Goal: Navigation & Orientation: Find specific page/section

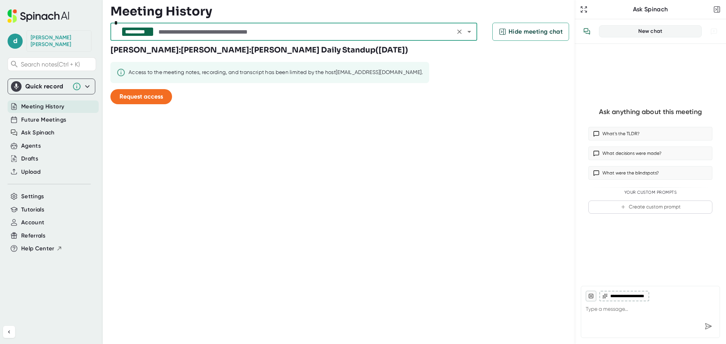
click at [370, 29] on input "text" at bounding box center [305, 31] width 296 height 11
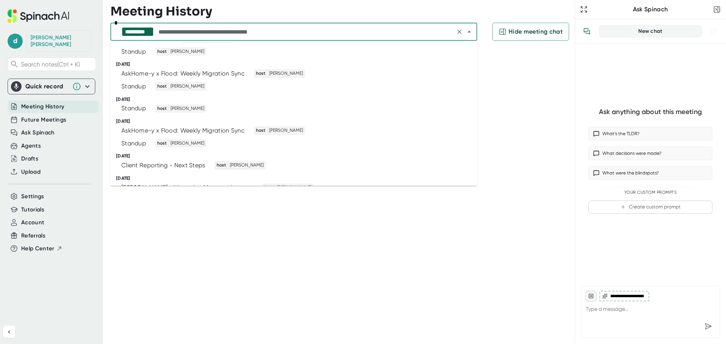
scroll to position [416, 0]
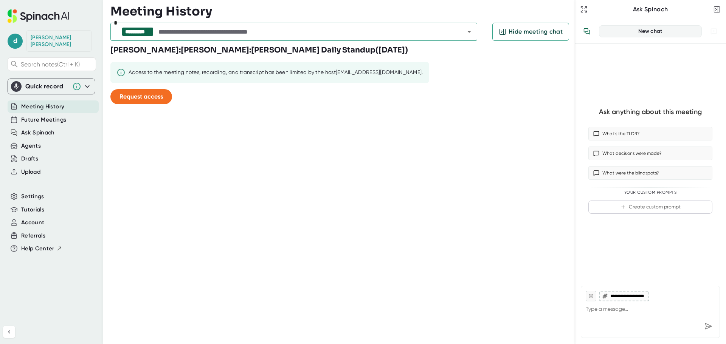
click at [389, 274] on div "**********" at bounding box center [342, 172] width 464 height 344
click at [43, 116] on span "Future Meetings" at bounding box center [43, 120] width 45 height 9
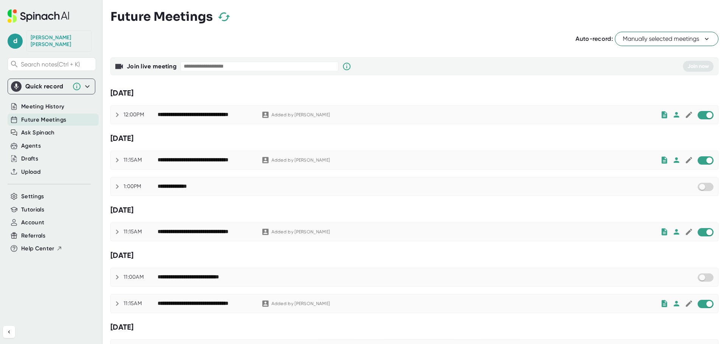
click at [118, 115] on icon at bounding box center [117, 115] width 3 height 5
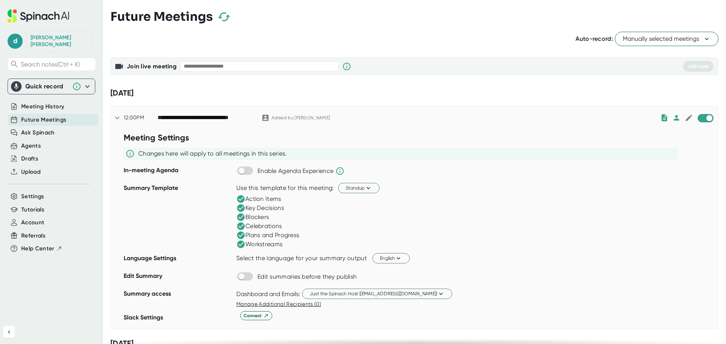
click at [118, 115] on icon at bounding box center [117, 117] width 9 height 9
